Goal: Transaction & Acquisition: Purchase product/service

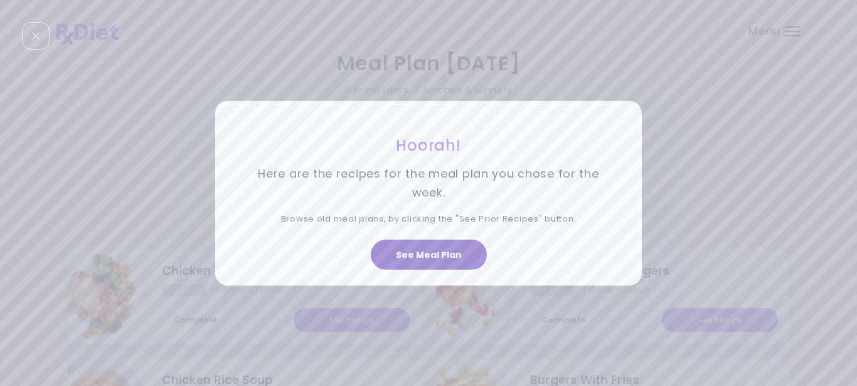
click at [420, 253] on button "See Meal Plan" at bounding box center [429, 255] width 116 height 30
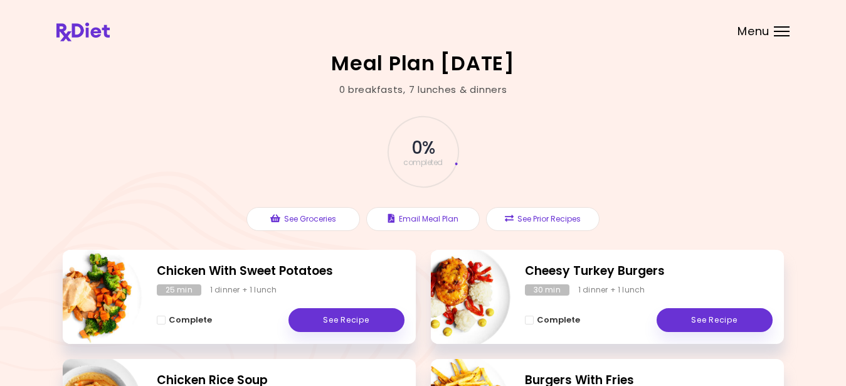
click at [769, 27] on header at bounding box center [423, 25] width 846 height 50
click at [783, 29] on div "Menu" at bounding box center [782, 31] width 16 height 10
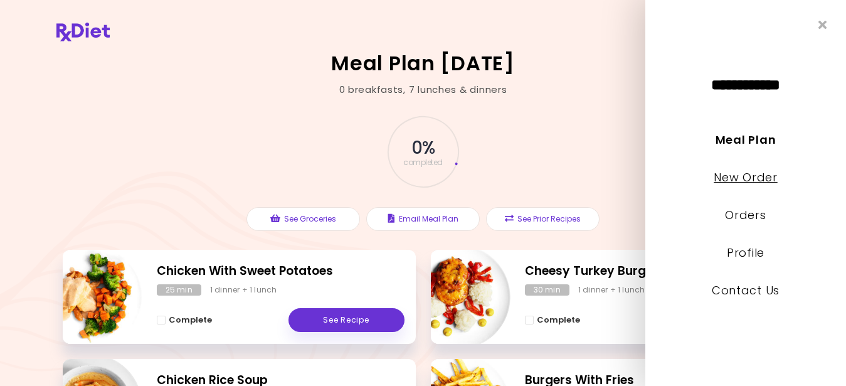
click at [734, 174] on link "New Order" at bounding box center [745, 177] width 63 height 16
select select "*"
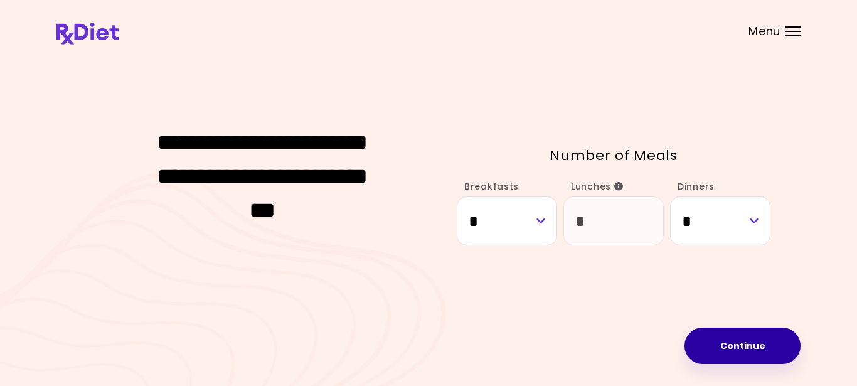
click at [739, 346] on button "Continue" at bounding box center [742, 345] width 116 height 36
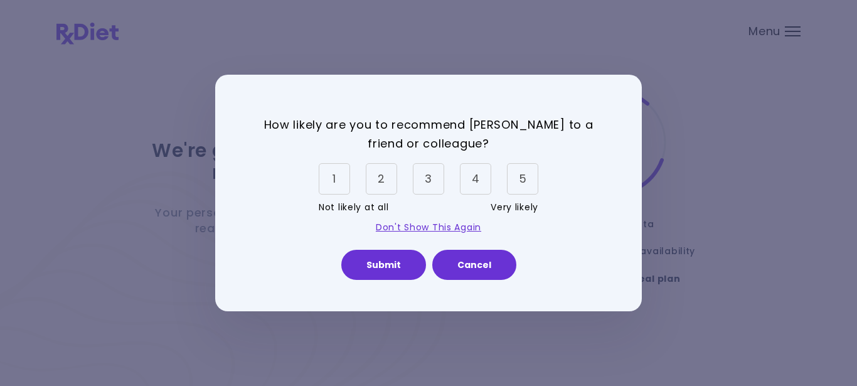
click at [519, 170] on div "5" at bounding box center [522, 178] width 31 height 31
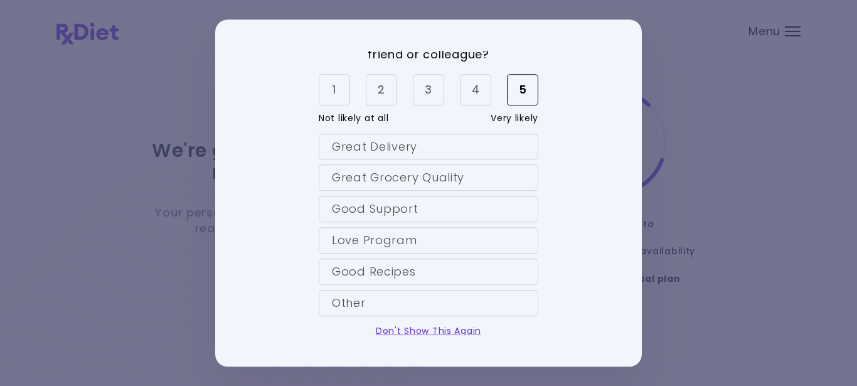
scroll to position [48, 0]
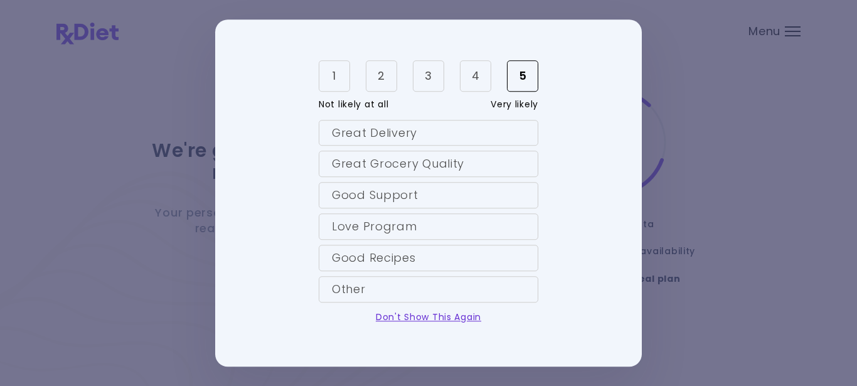
click at [385, 130] on div "Great Delivery" at bounding box center [428, 133] width 219 height 26
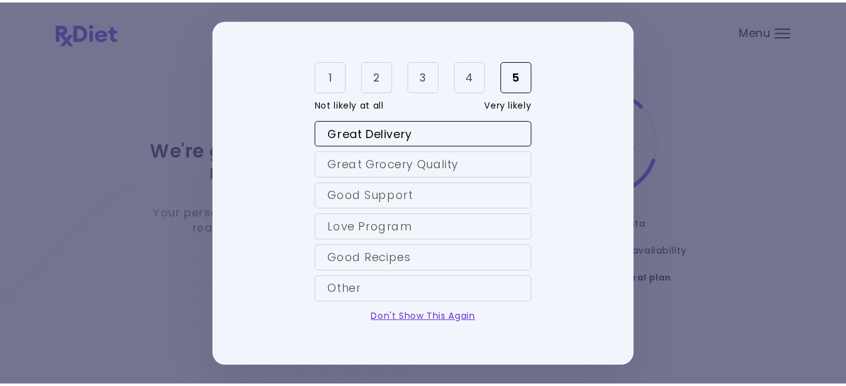
scroll to position [82, 0]
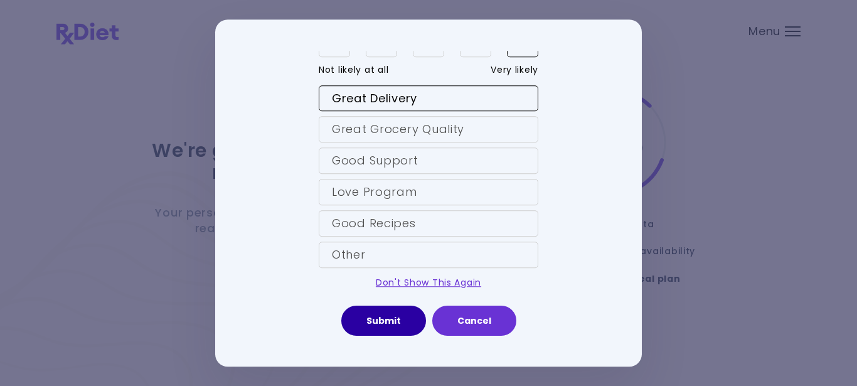
click at [378, 320] on button "Submit" at bounding box center [383, 320] width 85 height 30
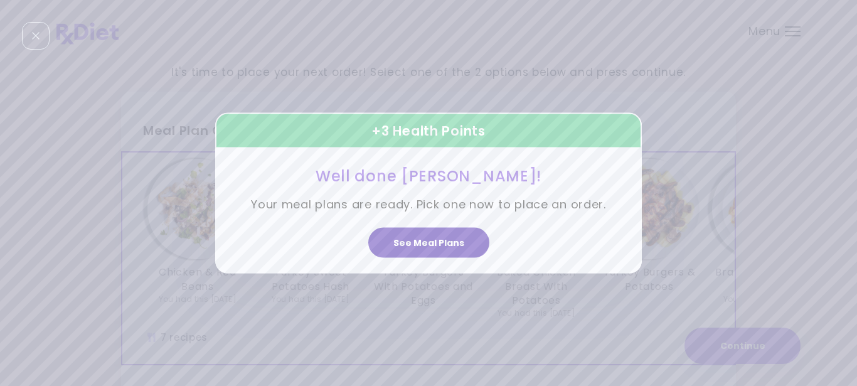
click at [426, 236] on button "See Meal Plans" at bounding box center [428, 243] width 121 height 30
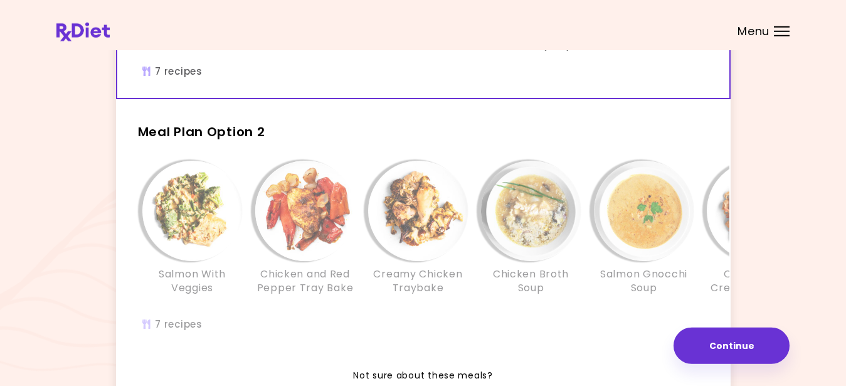
scroll to position [275, 0]
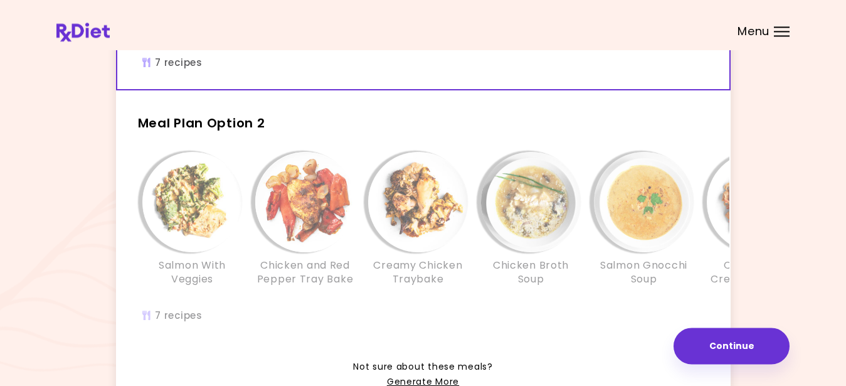
click at [453, 134] on h2 "Meal Plan Option 2" at bounding box center [423, 117] width 615 height 33
click at [324, 125] on h2 "Meal Plan Option 2" at bounding box center [423, 117] width 615 height 33
click at [291, 134] on h2 "Meal Plan Option 2" at bounding box center [423, 117] width 615 height 33
click at [226, 145] on div "Meal Plan Option 2 Salmon With Veggies Chicken and Red Pepper Tray Bake Creamy …" at bounding box center [423, 222] width 615 height 243
click at [226, 235] on img "Info - Salmon With Veggies - Meal Plan Option 2" at bounding box center [192, 202] width 100 height 100
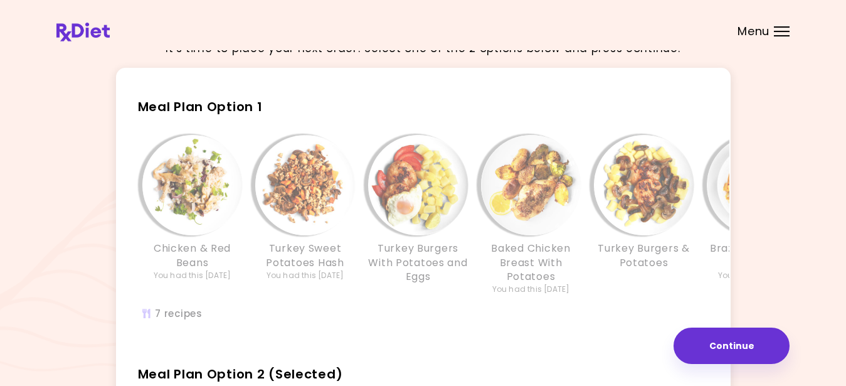
scroll to position [0, 0]
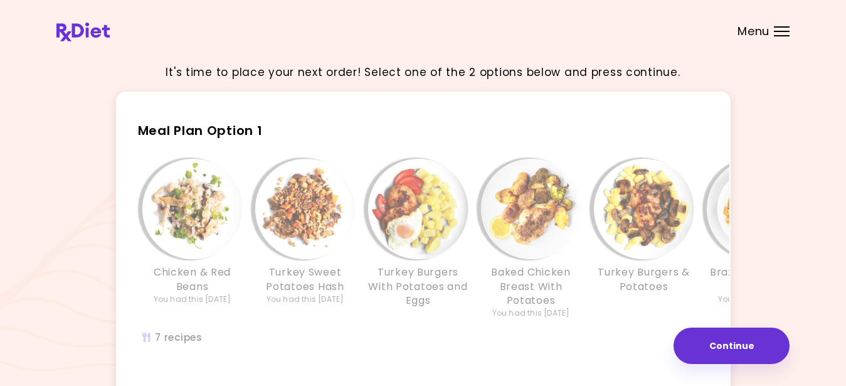
click at [369, 128] on h2 "Meal Plan Option 1" at bounding box center [423, 124] width 615 height 33
click at [343, 142] on div "Meal Plan Option 1 Chicken & Red Beans You had this [DATE] Turkey Sweet Potatoe…" at bounding box center [423, 236] width 615 height 257
click at [194, 204] on img "Info - Chicken & Red Beans - Meal Plan Option 1" at bounding box center [192, 209] width 100 height 100
click at [191, 214] on img "Info - Chicken & Red Beans - Meal Plan Option 1" at bounding box center [192, 209] width 100 height 100
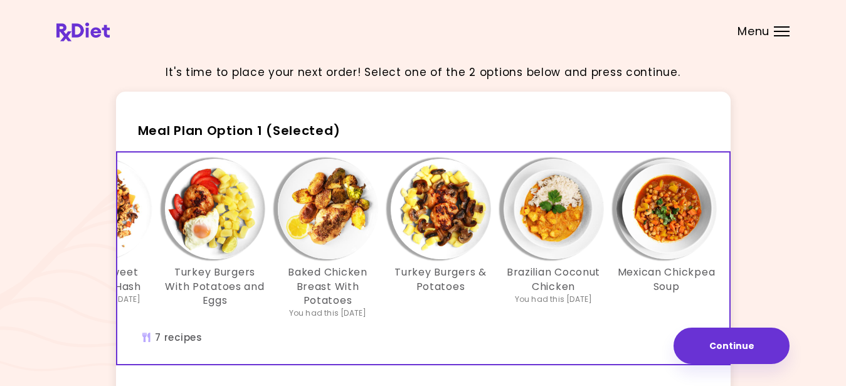
scroll to position [0, 216]
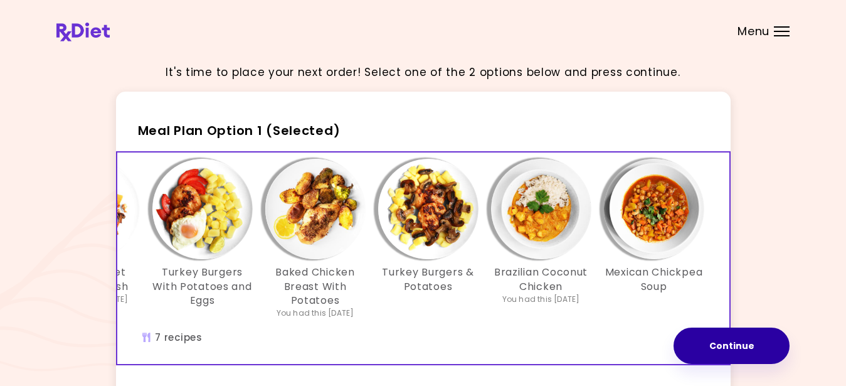
click at [723, 345] on button "Continue" at bounding box center [732, 345] width 116 height 36
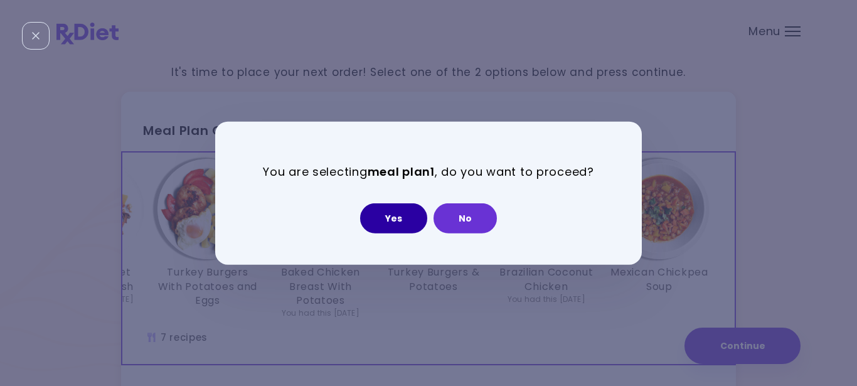
click at [389, 210] on button "Yes" at bounding box center [393, 218] width 67 height 30
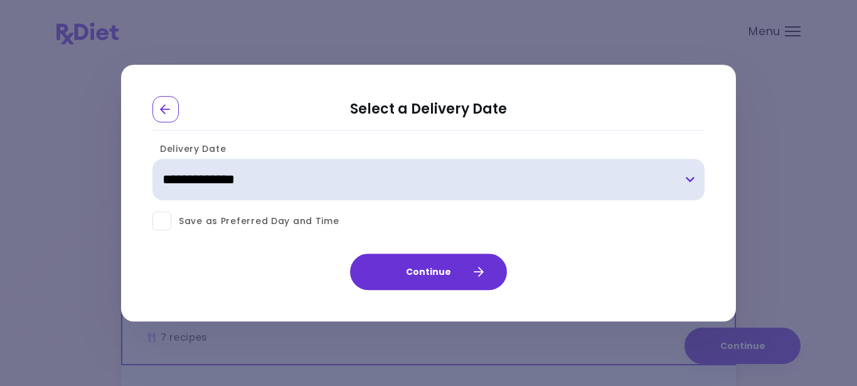
click at [152, 159] on select "**********" at bounding box center [428, 179] width 552 height 41
select select "**********"
click option "**********" at bounding box center [0, 0] width 0 height 0
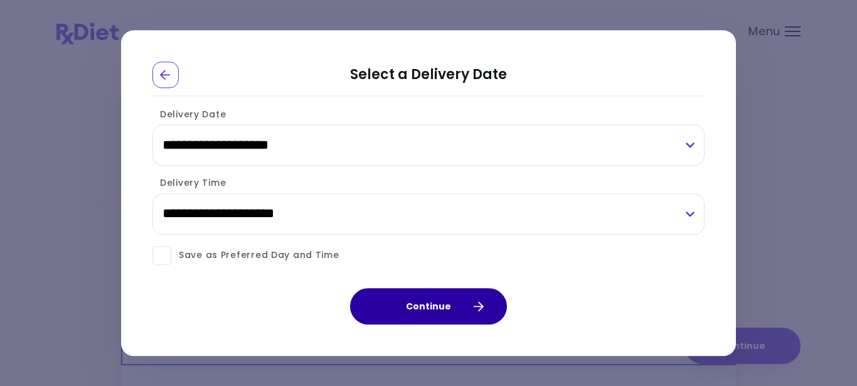
click at [463, 305] on button "Continue" at bounding box center [428, 306] width 157 height 36
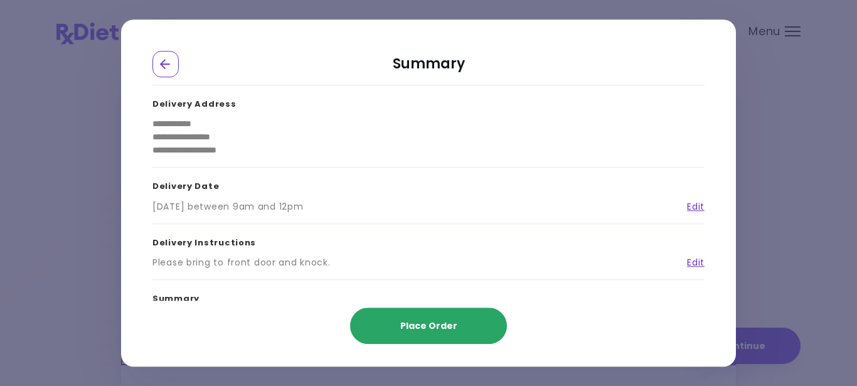
click at [430, 334] on button "Place Order" at bounding box center [428, 325] width 157 height 36
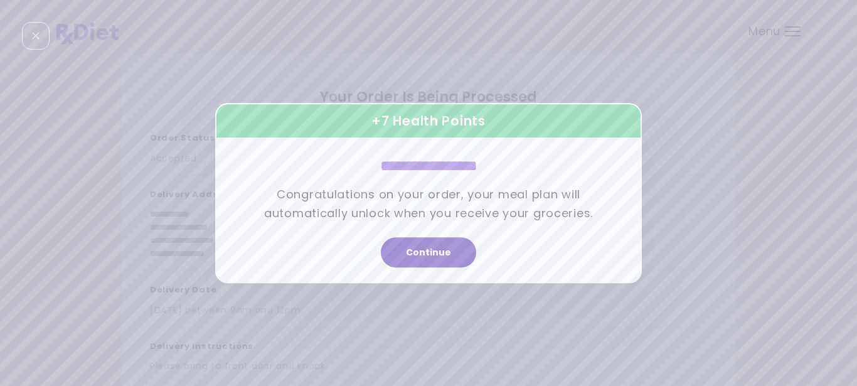
click at [430, 252] on button "Continue" at bounding box center [428, 252] width 95 height 30
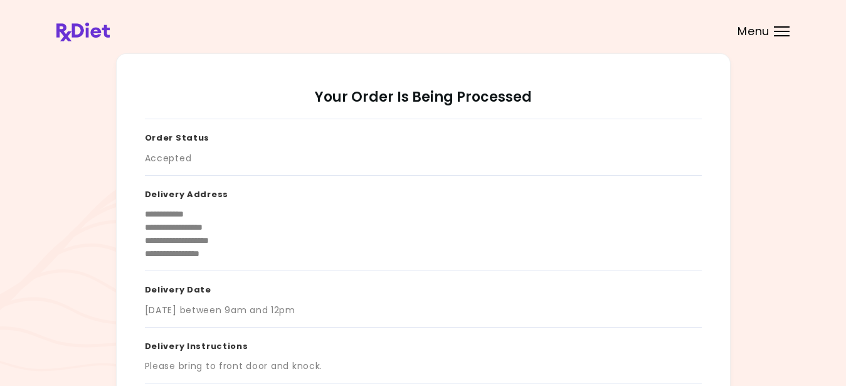
click at [784, 26] on div at bounding box center [782, 26] width 16 height 1
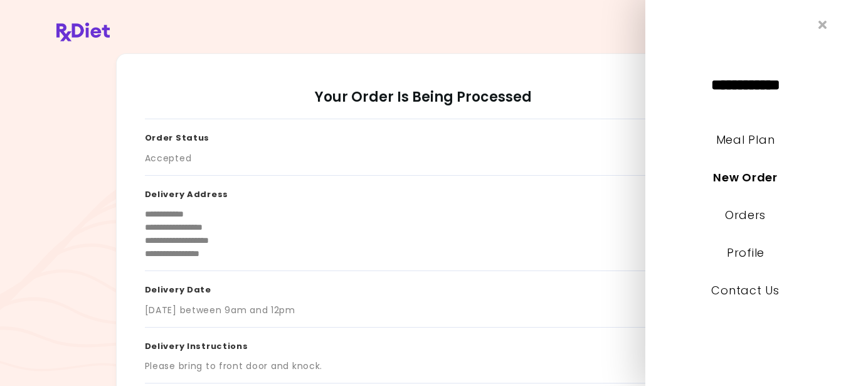
click at [590, 21] on header at bounding box center [423, 25] width 846 height 50
